Goal: Information Seeking & Learning: Understand process/instructions

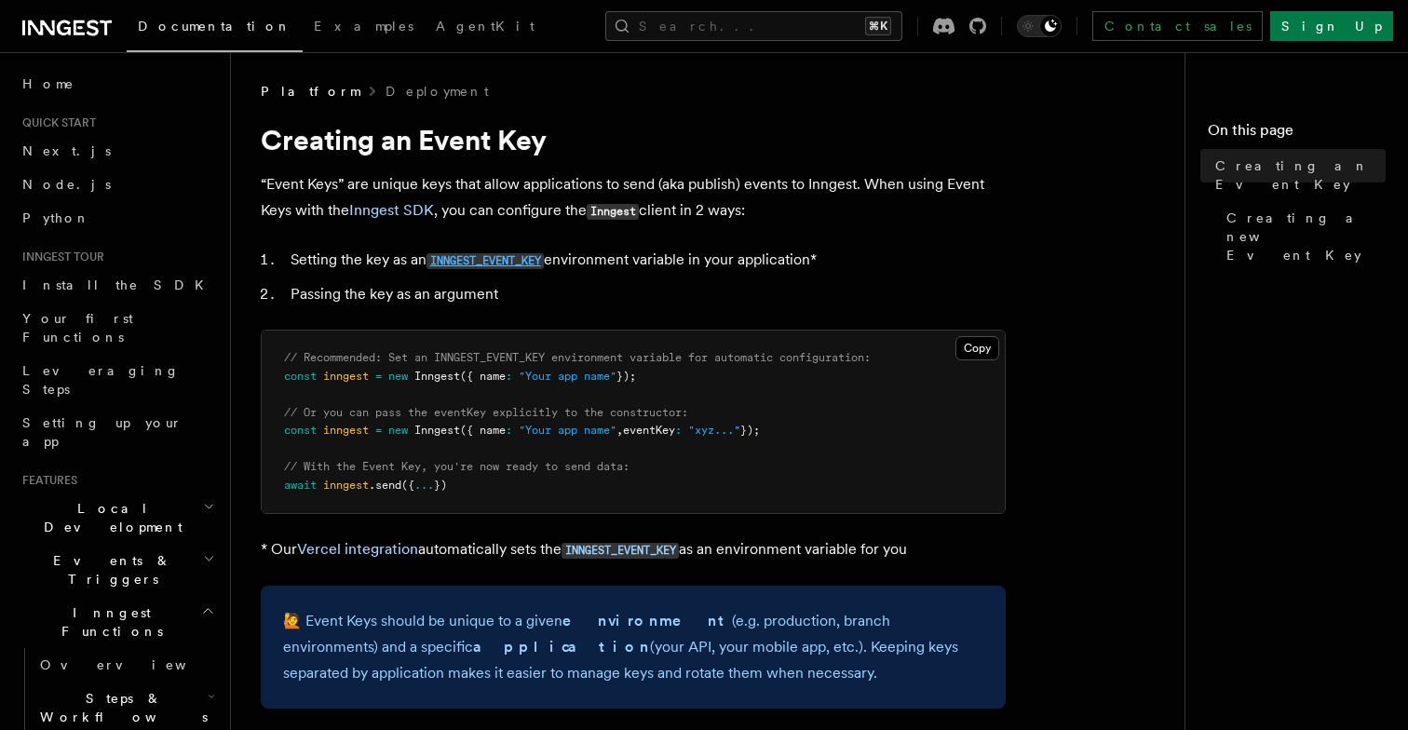
click at [479, 260] on code "INNGEST_EVENT_KEY" at bounding box center [484, 261] width 117 height 16
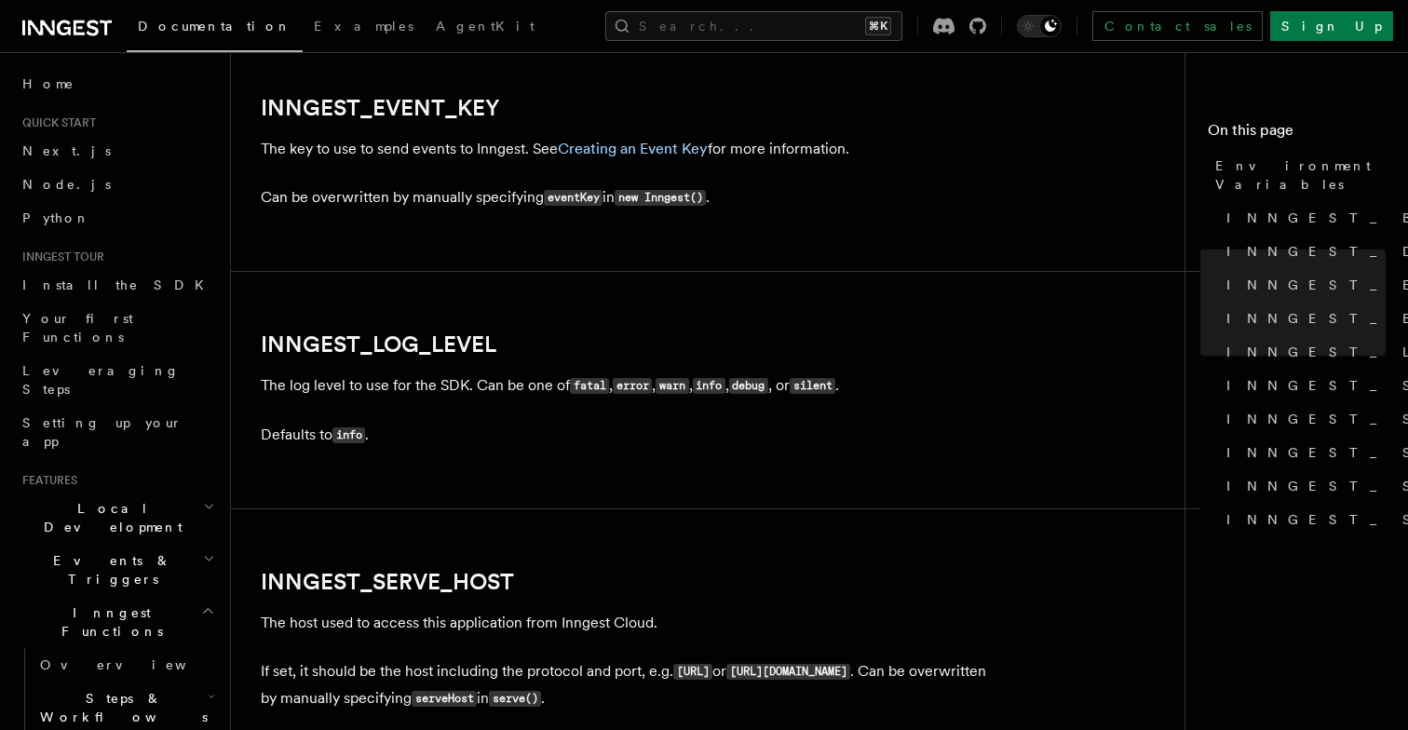
scroll to position [2125, 0]
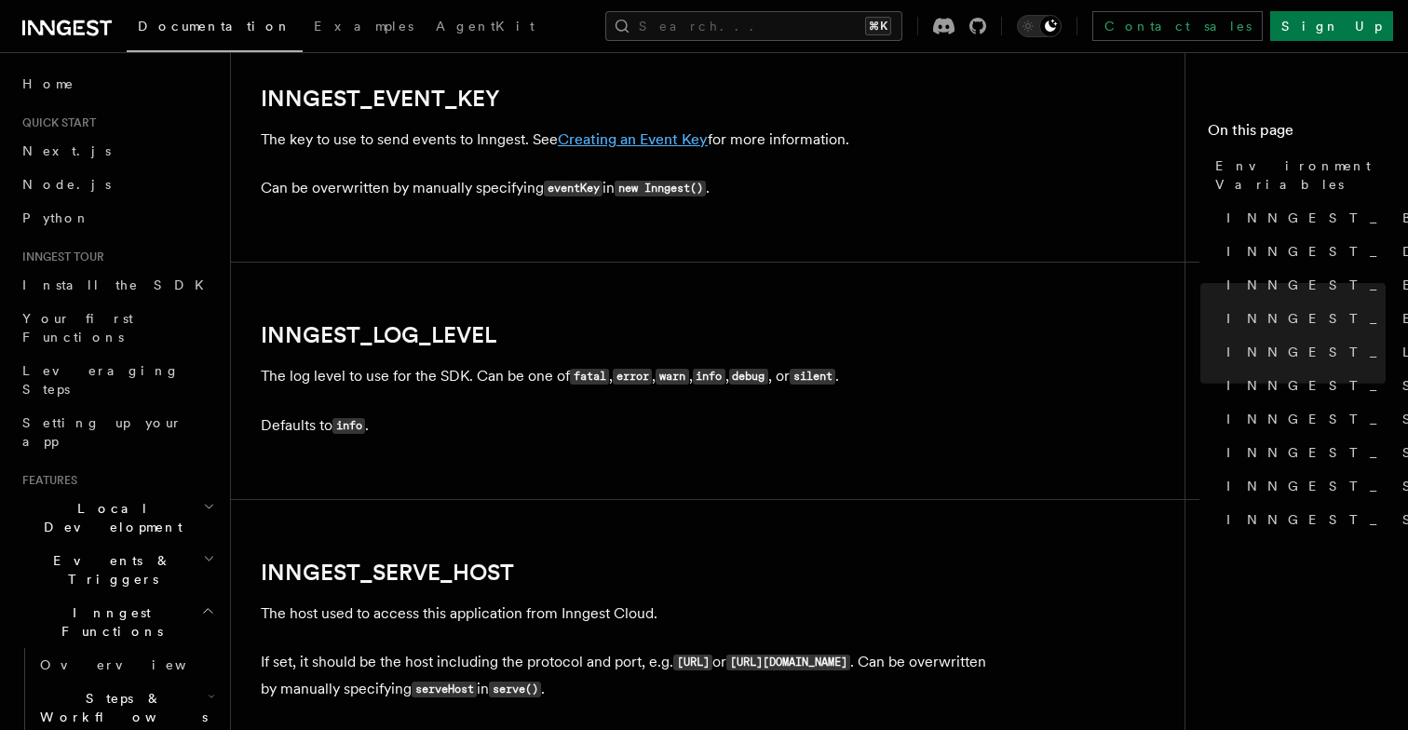
click at [624, 137] on link "Creating an Event Key" at bounding box center [633, 139] width 150 height 18
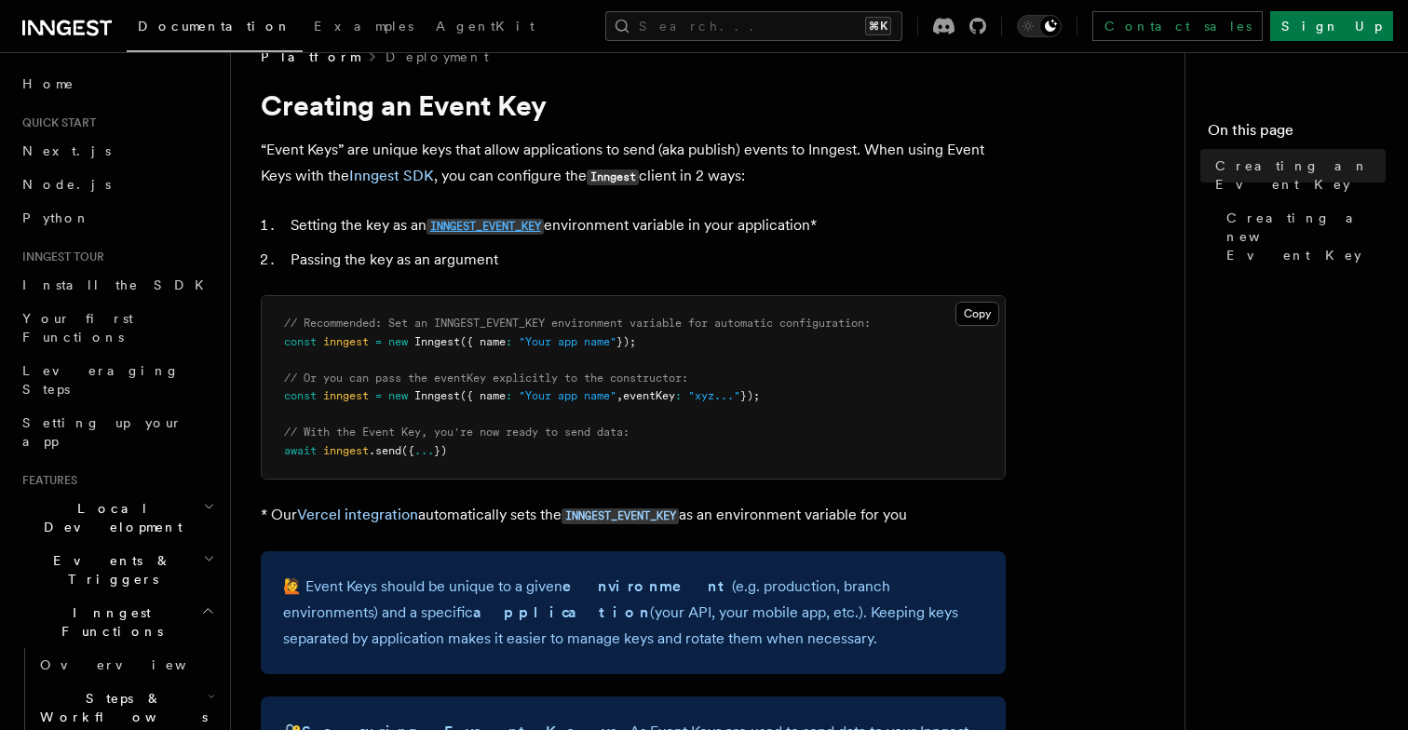
scroll to position [37, 0]
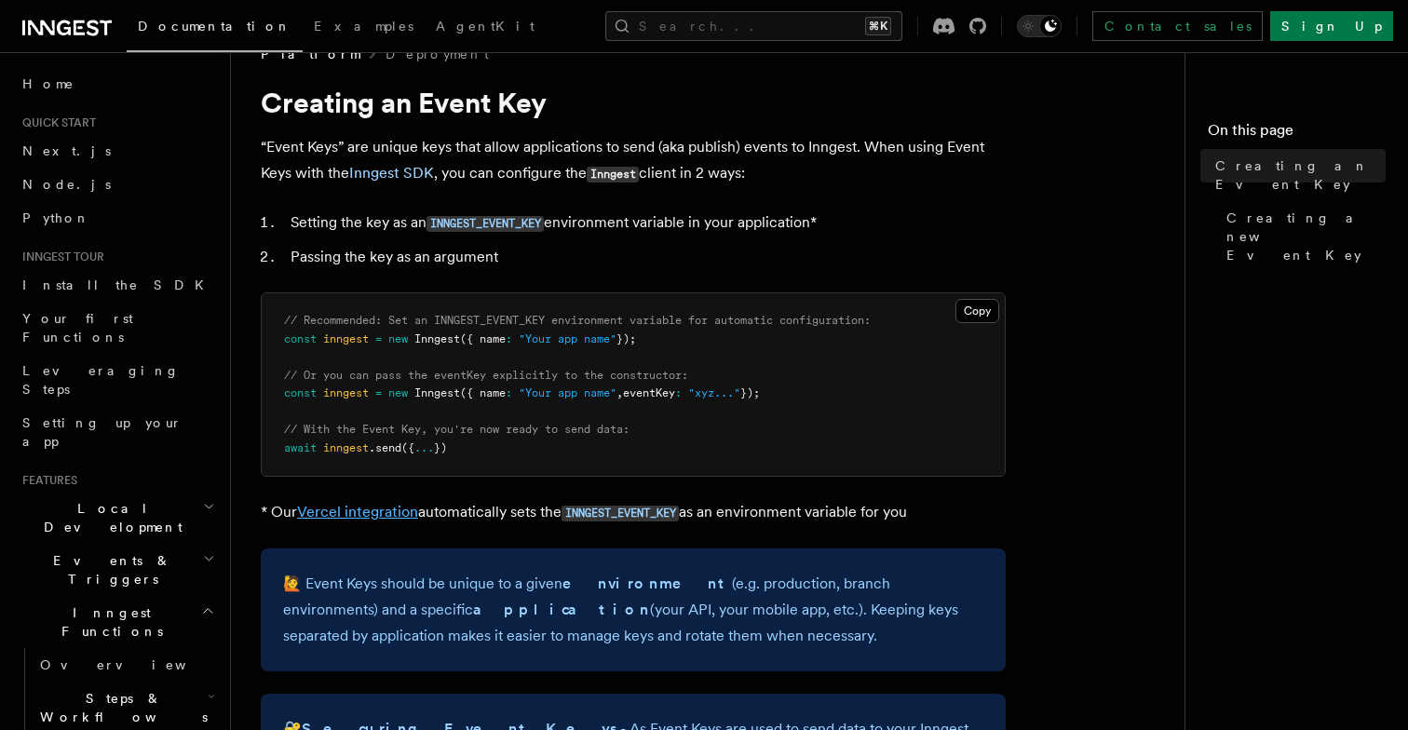
click at [333, 512] on link "Vercel integration" at bounding box center [357, 512] width 121 height 18
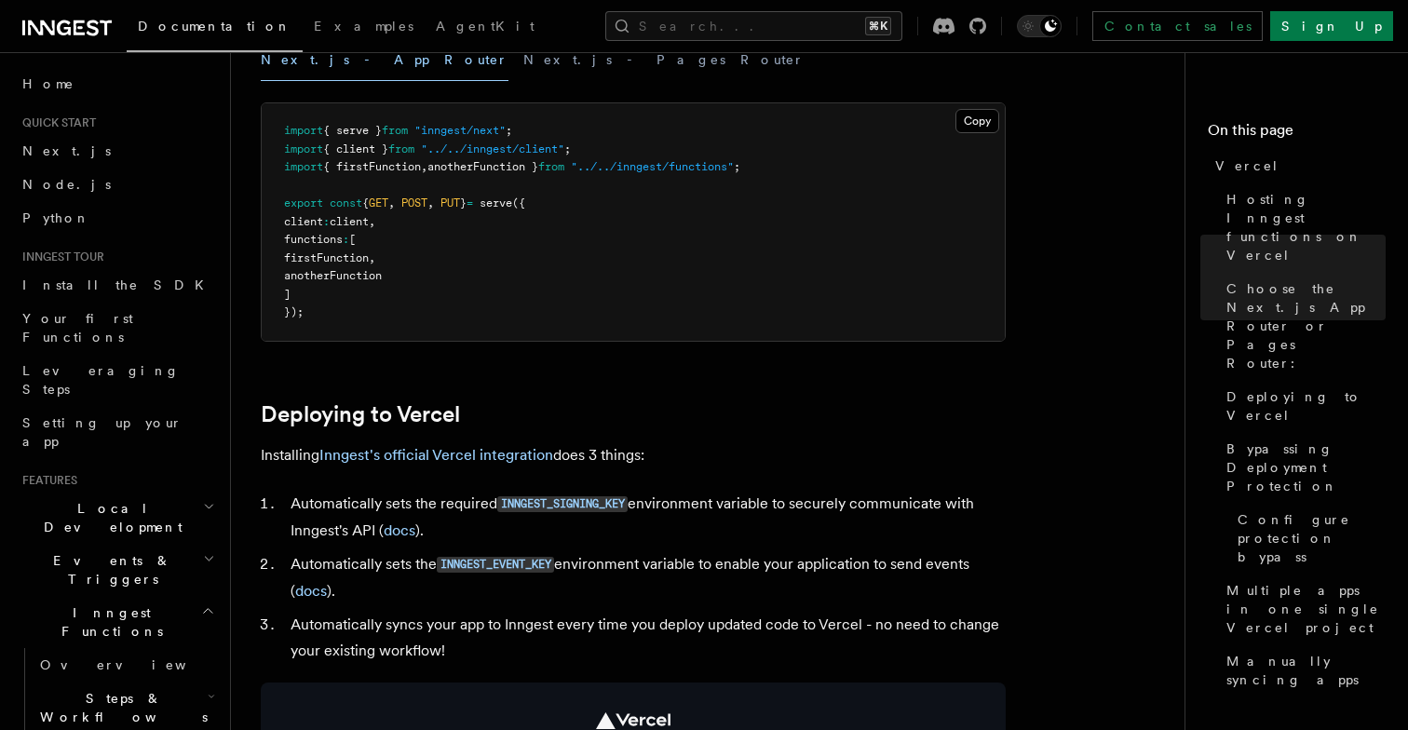
scroll to position [545, 0]
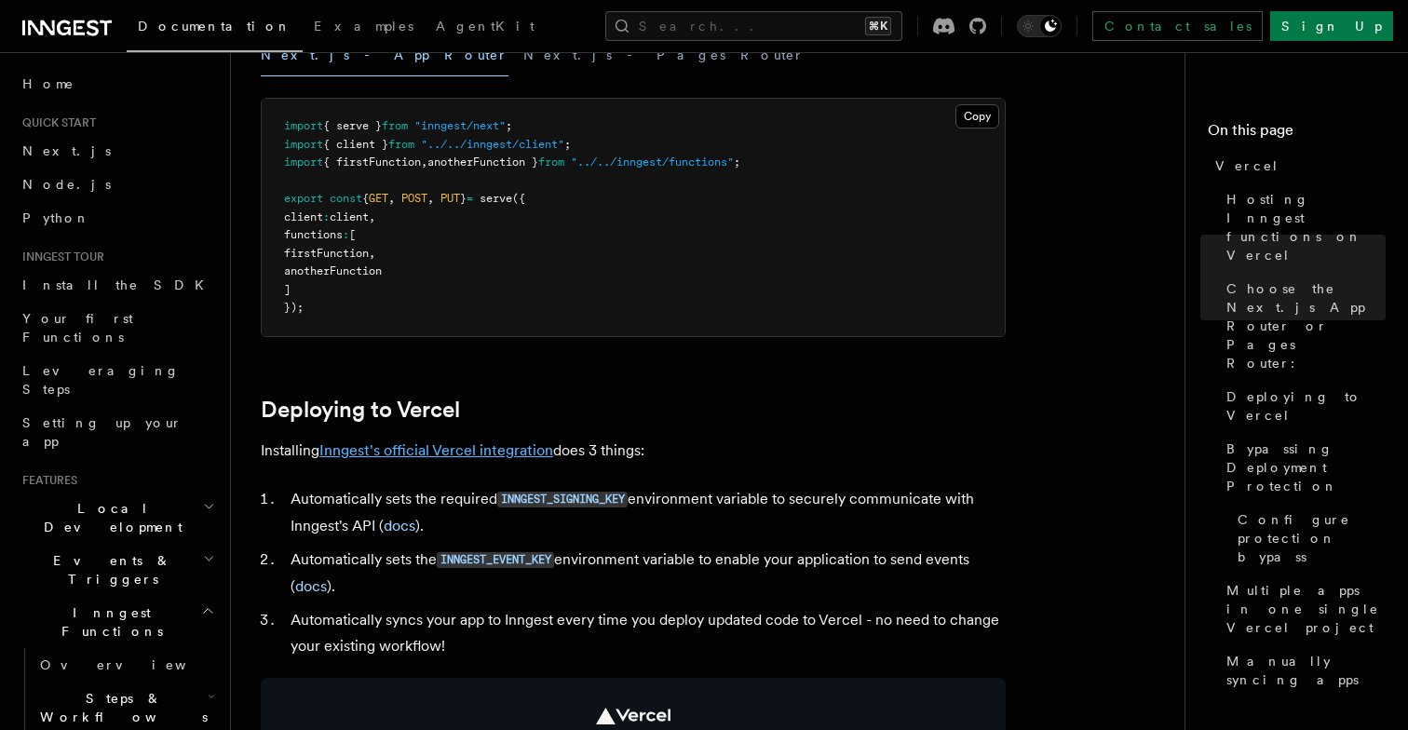
click at [522, 454] on link "Inngest's official Vercel integration" at bounding box center [436, 450] width 234 height 18
